Goal: Find contact information: Find contact information

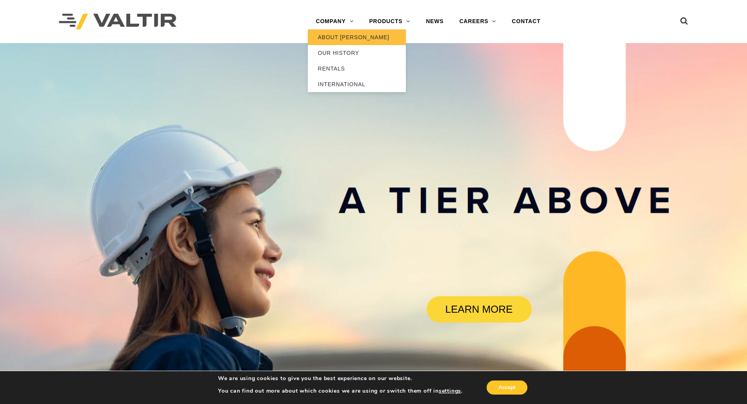
click at [335, 40] on link "ABOUT [PERSON_NAME]" at bounding box center [357, 37] width 98 height 16
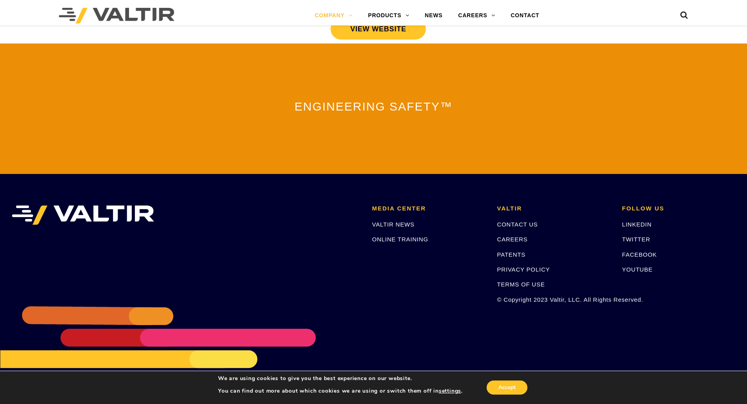
scroll to position [1689, 0]
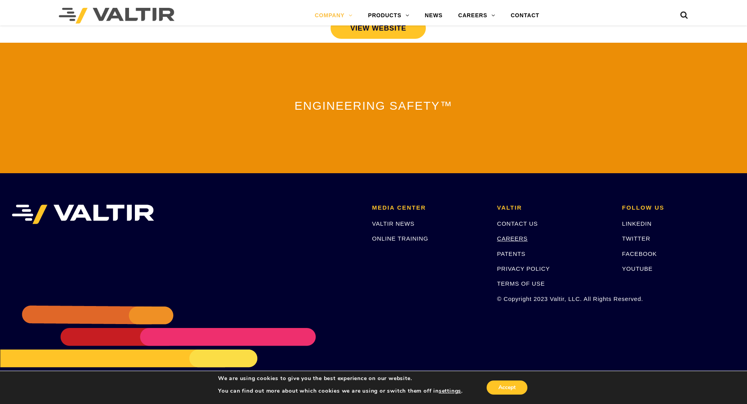
click at [508, 235] on link "CAREERS" at bounding box center [512, 238] width 31 height 7
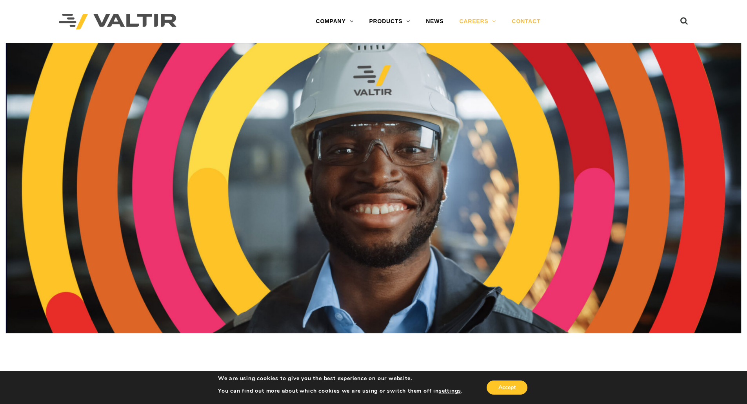
click at [526, 18] on link "CONTACT" at bounding box center [526, 22] width 44 height 16
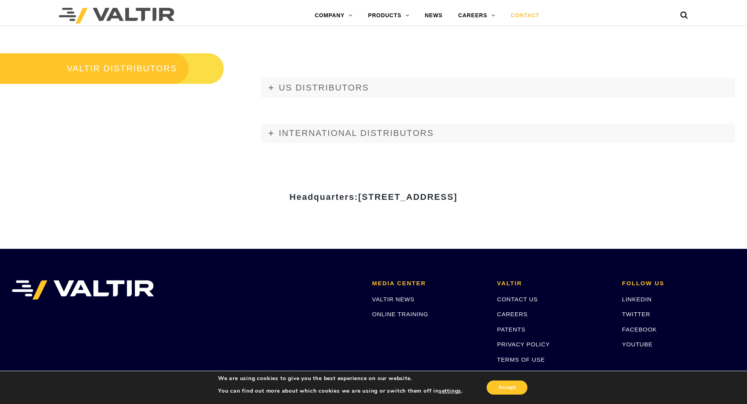
scroll to position [941, 0]
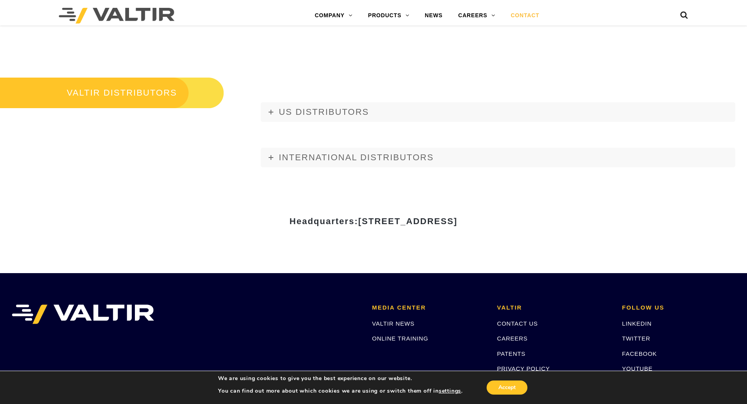
drag, startPoint x: 283, startPoint y: 222, endPoint x: 439, endPoint y: 220, distance: 155.6
click at [439, 220] on span "[STREET_ADDRESS]" at bounding box center [407, 221] width 99 height 10
copy span "[STREET_ADDRESS]"
drag, startPoint x: 509, startPoint y: 220, endPoint x: 534, endPoint y: 219, distance: 25.1
click at [457, 219] on span "[STREET_ADDRESS]" at bounding box center [407, 221] width 99 height 10
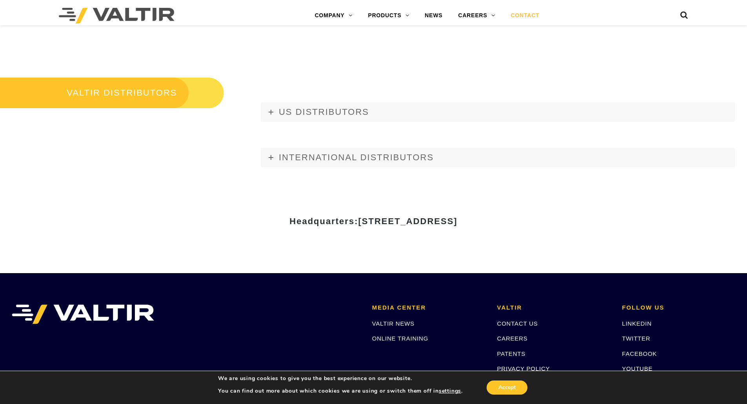
copy span "75001"
click at [271, 109] on link "US DISTRIBUTORS" at bounding box center [498, 112] width 474 height 20
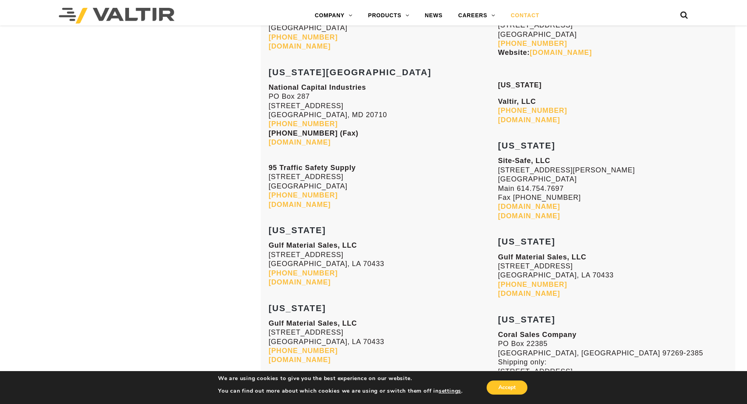
scroll to position [1764, 0]
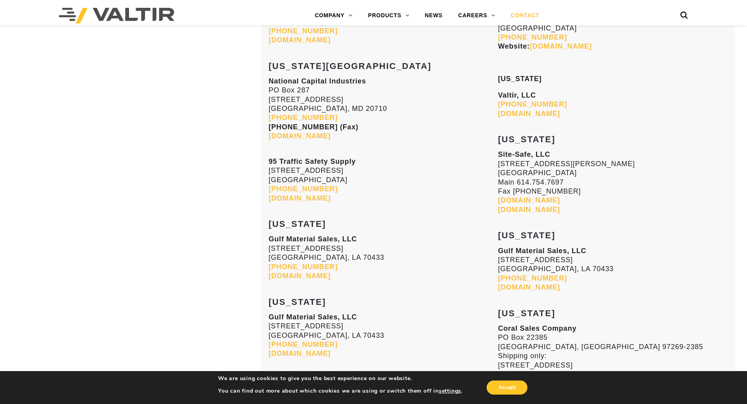
drag, startPoint x: 564, startPoint y: 182, endPoint x: 518, endPoint y: 179, distance: 45.9
click at [518, 179] on p "Site-Safe, LLC [STREET_ADDRESS][PERSON_NAME] Main [PHONE_NUMBER] Fax [PHONE_NUM…" at bounding box center [612, 182] width 229 height 64
copy p "614.754.7697"
drag, startPoint x: 582, startPoint y: 163, endPoint x: 499, endPoint y: 167, distance: 83.2
click at [499, 167] on p "Site-Safe, LLC [STREET_ADDRESS][PERSON_NAME] Main [PHONE_NUMBER] Fax [PHONE_NUM…" at bounding box center [612, 182] width 229 height 64
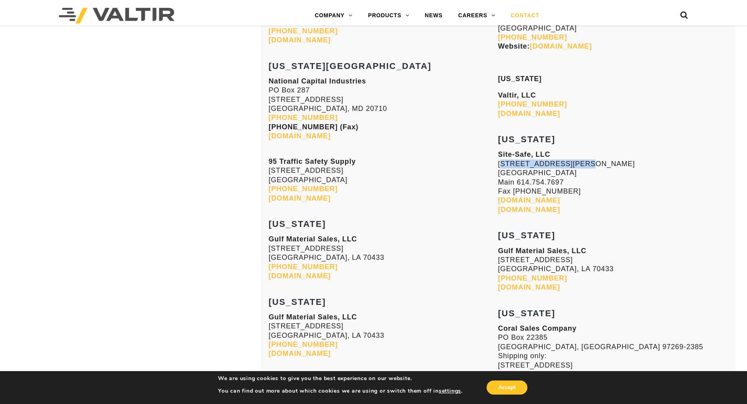
copy p "[STREET_ADDRESS][PERSON_NAME]"
drag, startPoint x: 568, startPoint y: 173, endPoint x: 551, endPoint y: 176, distance: 16.7
click at [551, 176] on p "Site-Safe, LLC [STREET_ADDRESS][PERSON_NAME] Main [PHONE_NUMBER] Fax [PHONE_NUM…" at bounding box center [612, 182] width 229 height 64
copy p "43223"
drag, startPoint x: 457, startPoint y: 245, endPoint x: 454, endPoint y: 265, distance: 19.8
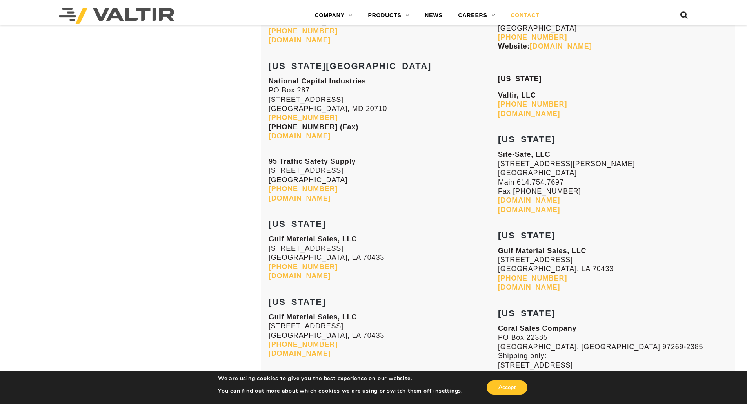
drag, startPoint x: 454, startPoint y: 265, endPoint x: 691, endPoint y: 206, distance: 244.4
click at [691, 206] on p "Site-Safe, LLC [STREET_ADDRESS][PERSON_NAME] Main [PHONE_NUMBER] Fax [PHONE_NUM…" at bounding box center [612, 182] width 229 height 64
